Goal: Register for event/course

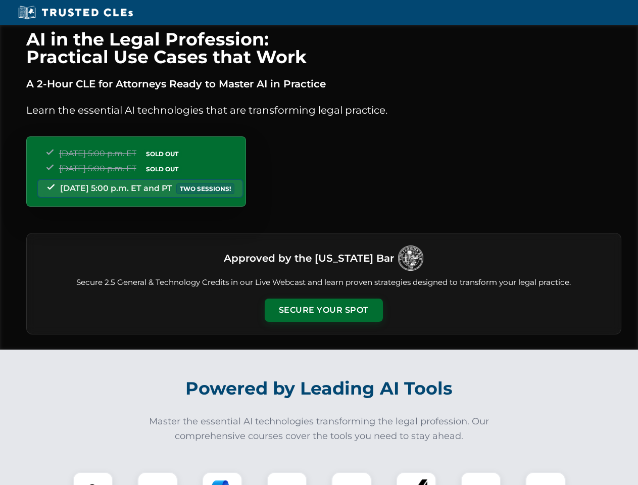
click at [323, 310] on button "Secure Your Spot" at bounding box center [324, 309] width 118 height 23
click at [93, 478] on img at bounding box center [92, 491] width 29 height 29
click at [158, 478] on div at bounding box center [157, 492] width 40 height 40
